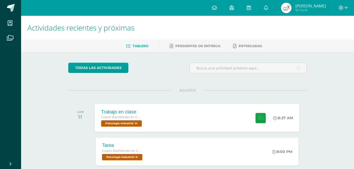
click at [166, 118] on div "Trabajo en clase Cuarto Bachillerato en CCLL en Diseño Grafico Psicología Indus…" at bounding box center [197, 118] width 205 height 28
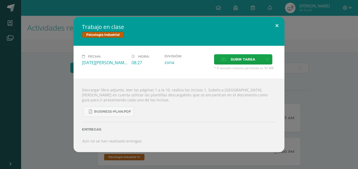
click at [281, 23] on button at bounding box center [277, 26] width 15 height 18
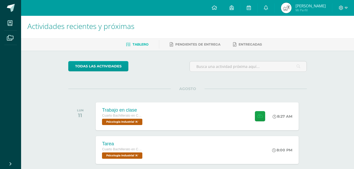
scroll to position [79, 0]
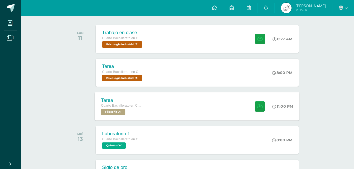
click at [204, 97] on div "Tarea Cuarto Bachillerato en CCLL en Diseño Grafico Filosofía 'A' 11:00 PM [GEO…" at bounding box center [197, 106] width 205 height 28
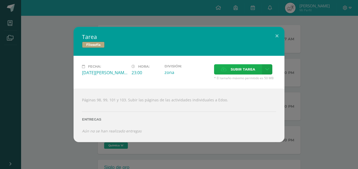
click at [245, 71] on span "Subir tarea" at bounding box center [243, 70] width 25 height 10
click at [0, 0] on input "Subir tarea" at bounding box center [0, 0] width 0 height 0
click at [278, 38] on button at bounding box center [277, 36] width 15 height 18
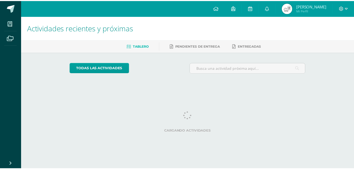
scroll to position [0, 2]
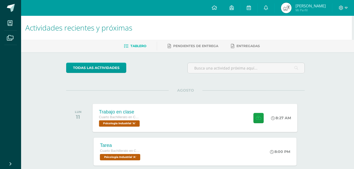
click at [151, 114] on div "Trabajo en clase Cuarto Bachillerato en CCLL en Diseño Grafico Psicología Indus…" at bounding box center [195, 118] width 205 height 28
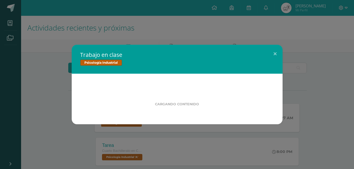
scroll to position [0, 0]
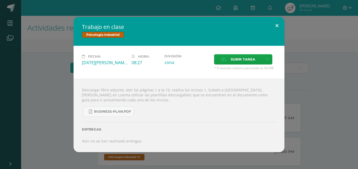
drag, startPoint x: 281, startPoint y: 28, endPoint x: 285, endPoint y: 31, distance: 4.9
click at [283, 30] on button at bounding box center [277, 26] width 15 height 18
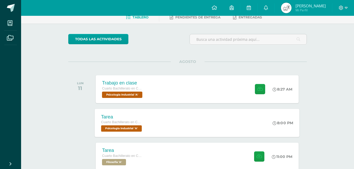
scroll to position [79, 0]
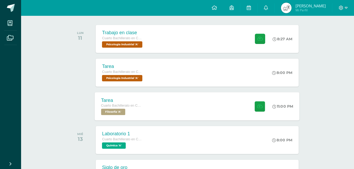
click at [195, 111] on div "Tarea Cuarto Bachillerato en CCLL en Diseño Grafico Filosofía 'A' 11:00 PM [GEO…" at bounding box center [197, 106] width 205 height 28
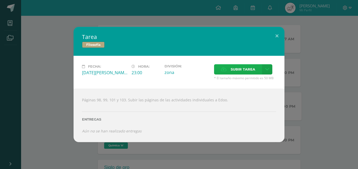
click at [252, 70] on span "Subir tarea" at bounding box center [243, 70] width 25 height 10
click at [0, 0] on input "Subir tarea" at bounding box center [0, 0] width 0 height 0
click at [236, 72] on span "Subir tarea" at bounding box center [243, 70] width 25 height 10
click at [0, 0] on input "Subir tarea" at bounding box center [0, 0] width 0 height 0
click at [228, 72] on label "Subir tarea" at bounding box center [238, 69] width 48 height 10
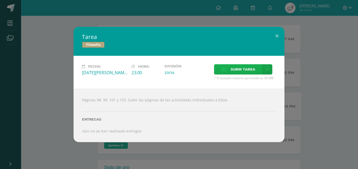
click at [0, 0] on input "Subir tarea" at bounding box center [0, 0] width 0 height 0
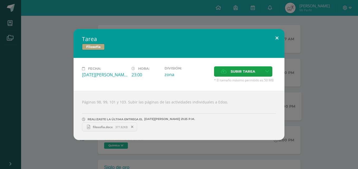
click at [282, 35] on button at bounding box center [277, 38] width 15 height 18
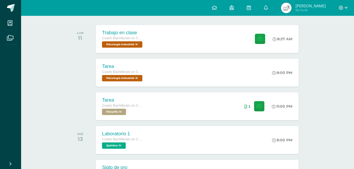
click at [175, 105] on div "Tarea Cuarto Bachillerato en CCLL en Diseño Grafico Filosofía 'A' 11:00 PM 1 Ta…" at bounding box center [197, 107] width 203 height 28
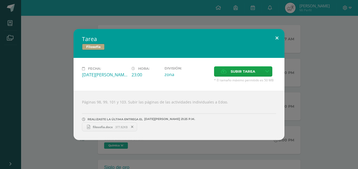
click at [276, 39] on button at bounding box center [277, 38] width 15 height 18
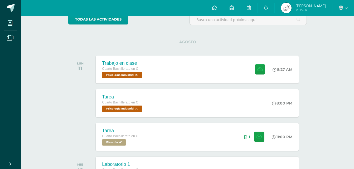
scroll to position [0, 0]
